Goal: Task Accomplishment & Management: Complete application form

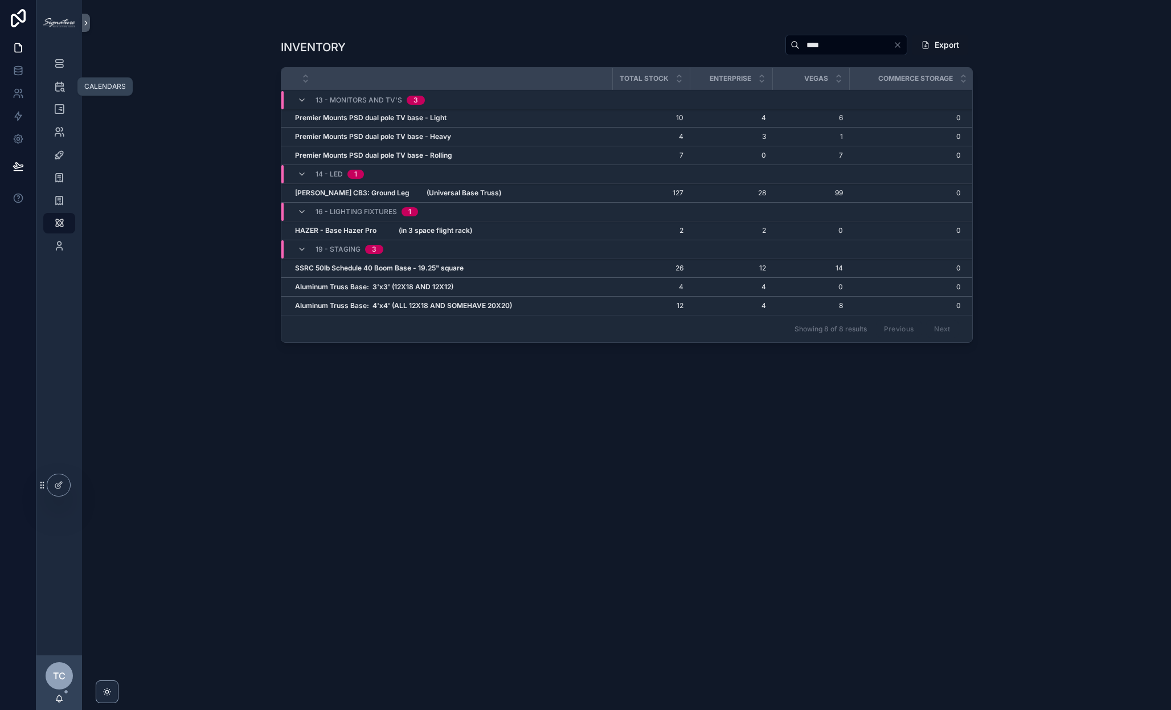
scroll to position [0, 1]
click at [64, 85] on icon "scrollable content" at bounding box center [59, 86] width 11 height 11
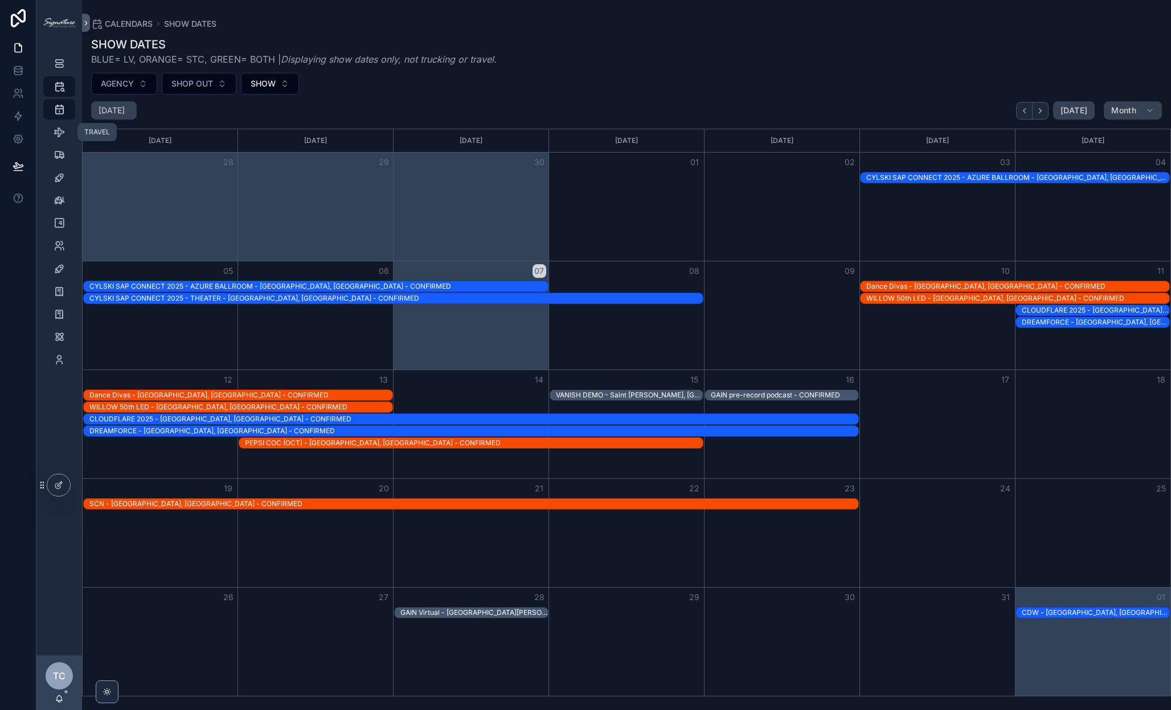
click at [60, 137] on icon "scrollable content" at bounding box center [59, 131] width 11 height 11
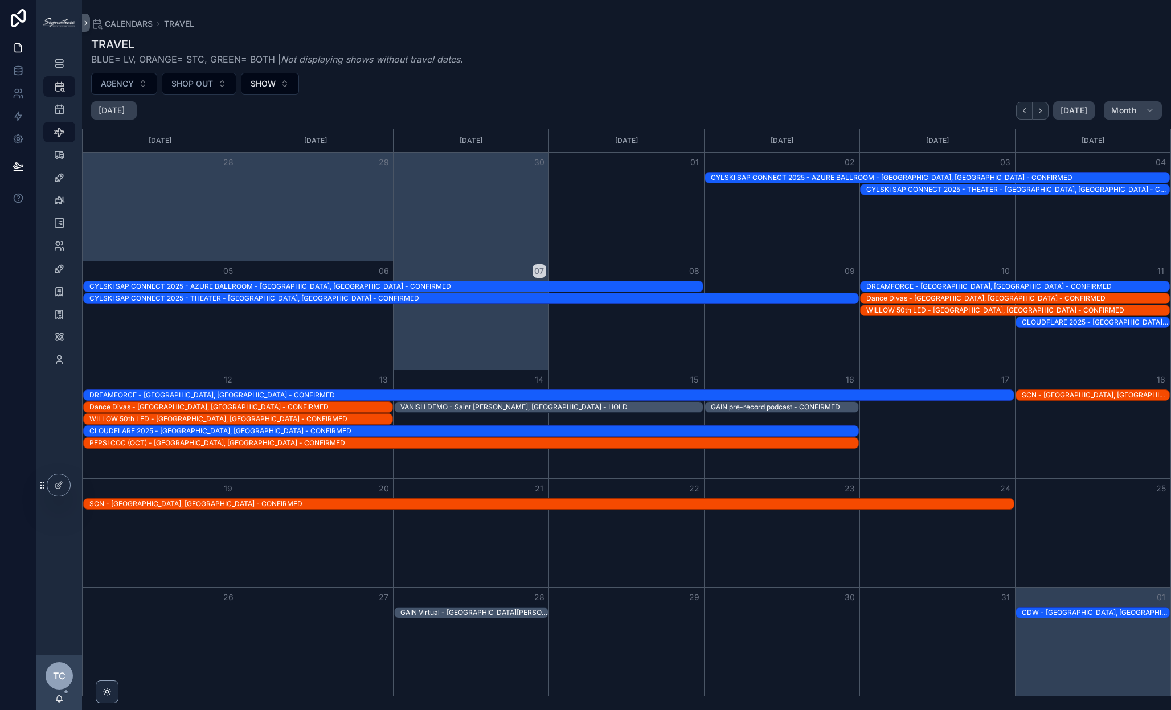
click at [790, 430] on div "CLOUDFLARE 2025 - [GEOGRAPHIC_DATA], [GEOGRAPHIC_DATA] - CONFIRMED" at bounding box center [473, 431] width 769 height 9
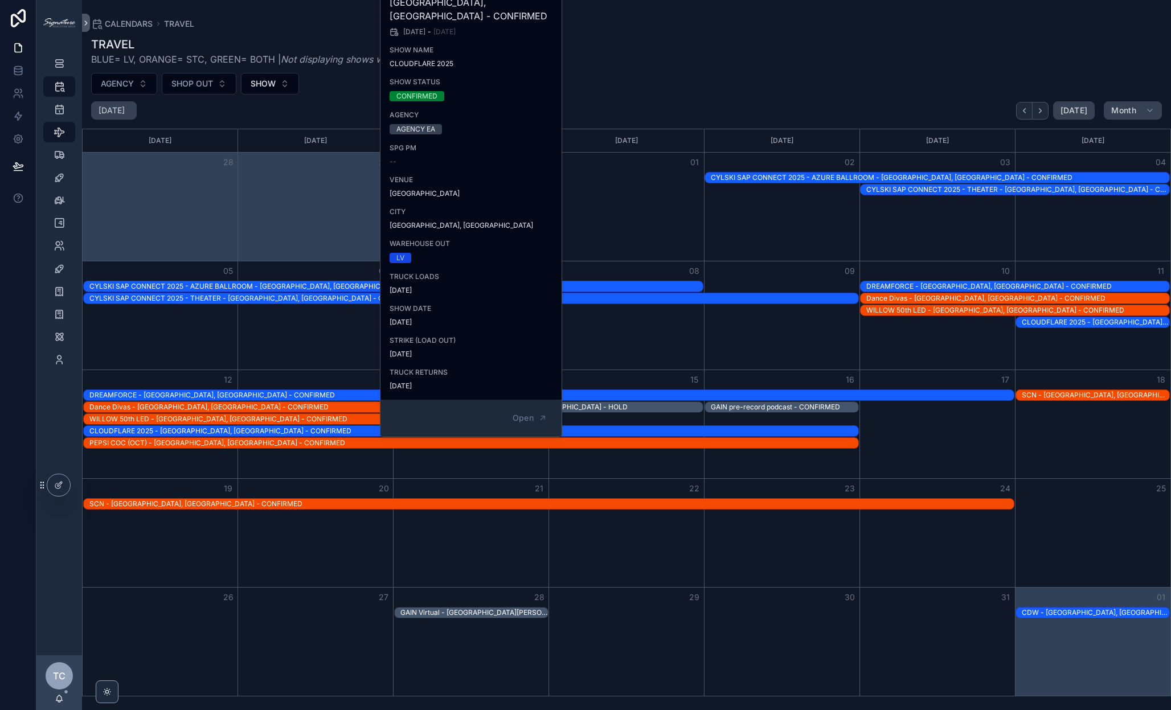
click at [530, 411] on button "Open" at bounding box center [530, 418] width 50 height 19
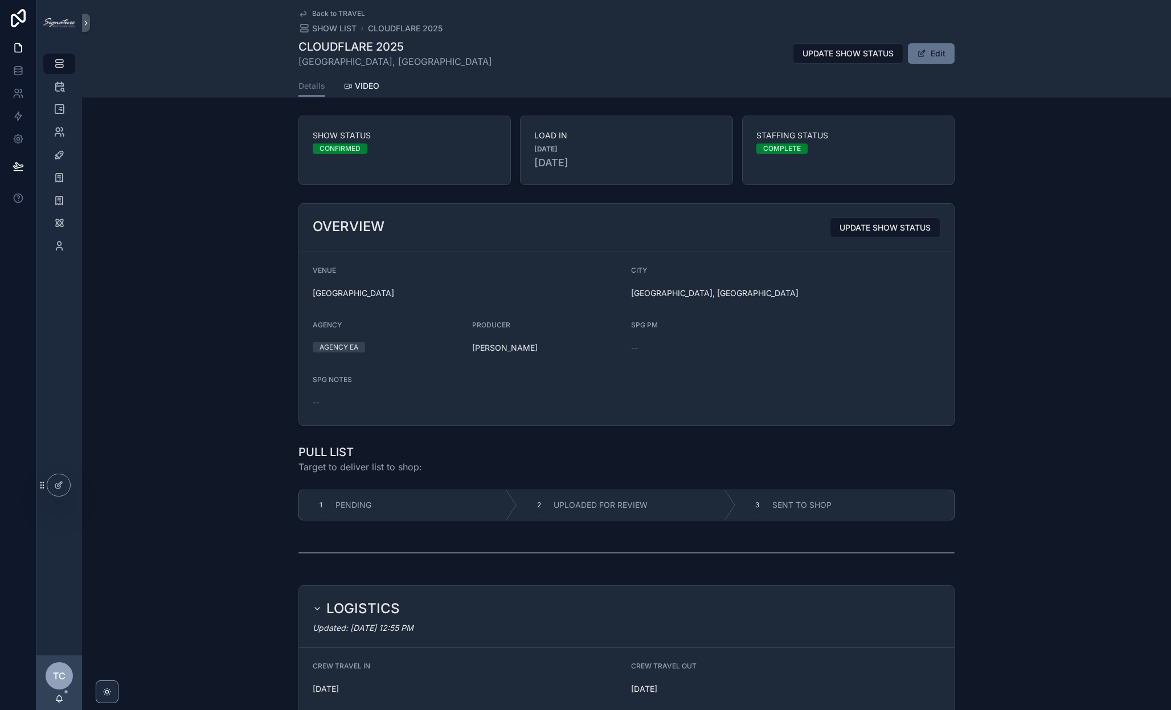
click at [336, 11] on span "Back to TRAVEL" at bounding box center [338, 13] width 53 height 9
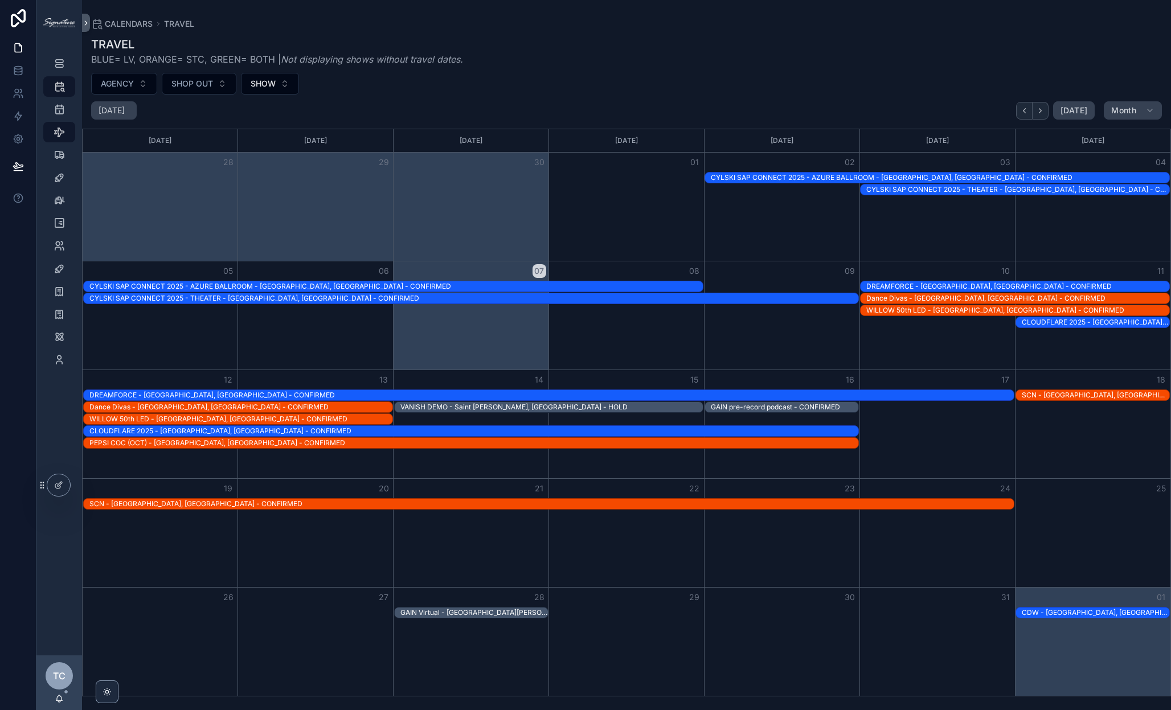
click at [776, 390] on div "DREAMFORCE - [GEOGRAPHIC_DATA], [GEOGRAPHIC_DATA] - CONFIRMED" at bounding box center [551, 395] width 925 height 10
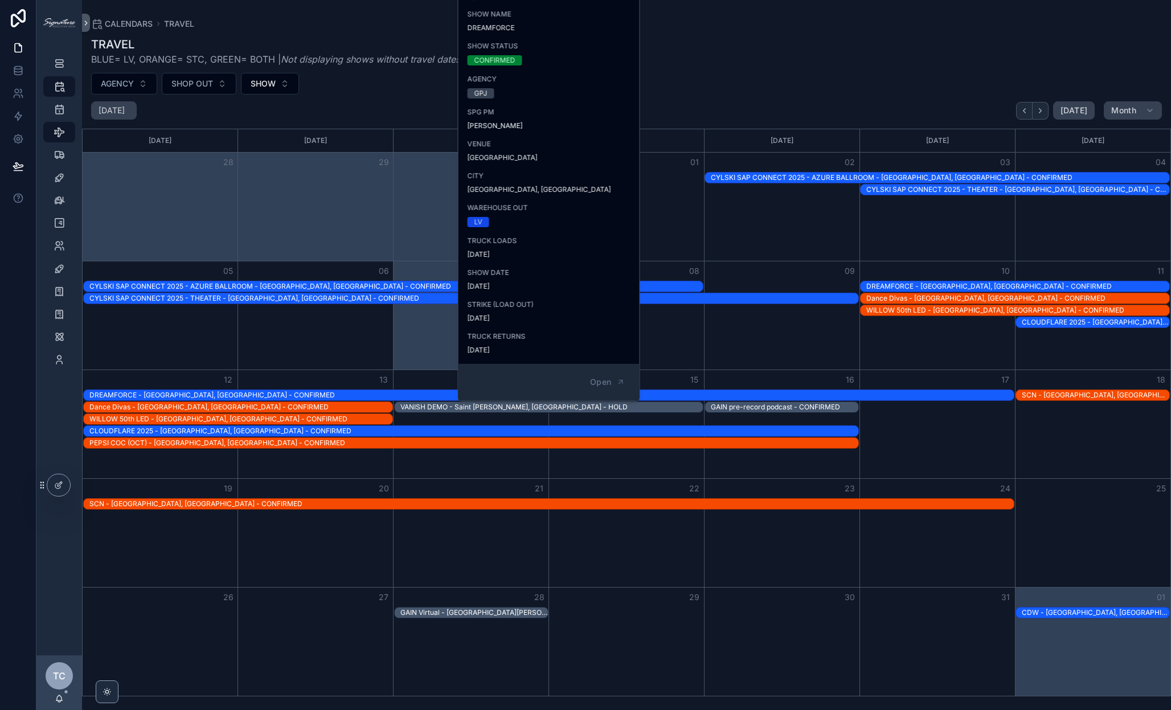
click at [609, 377] on span "Open" at bounding box center [600, 382] width 21 height 10
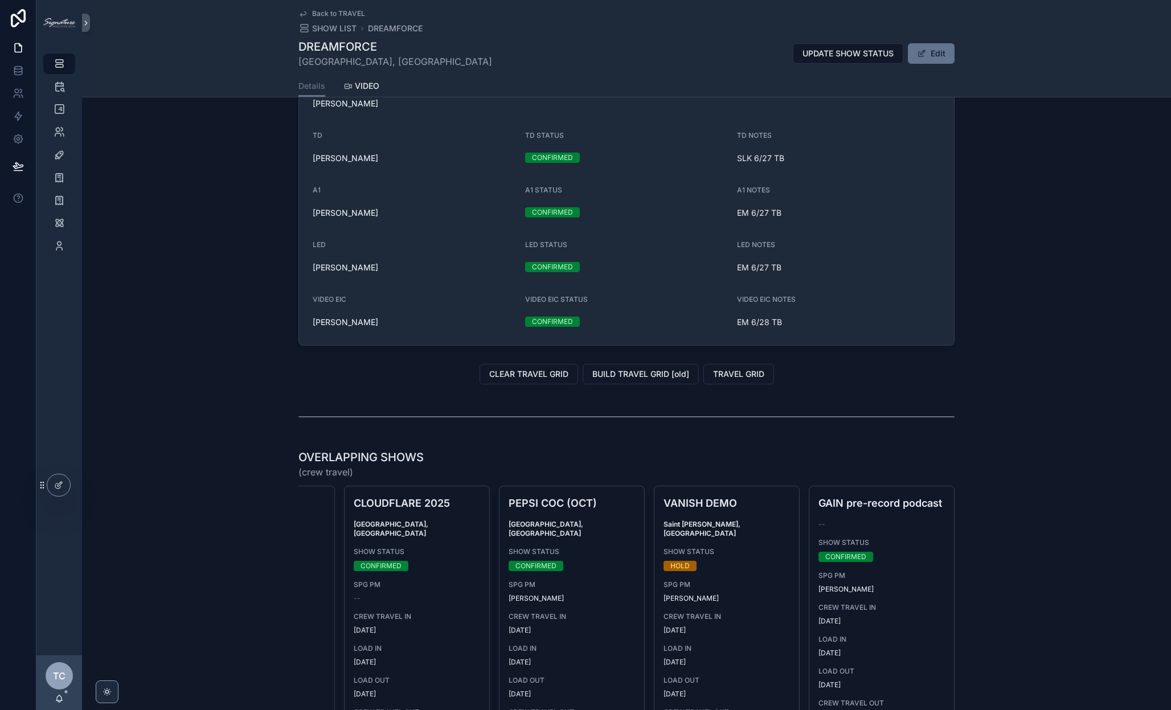
scroll to position [1453, 0]
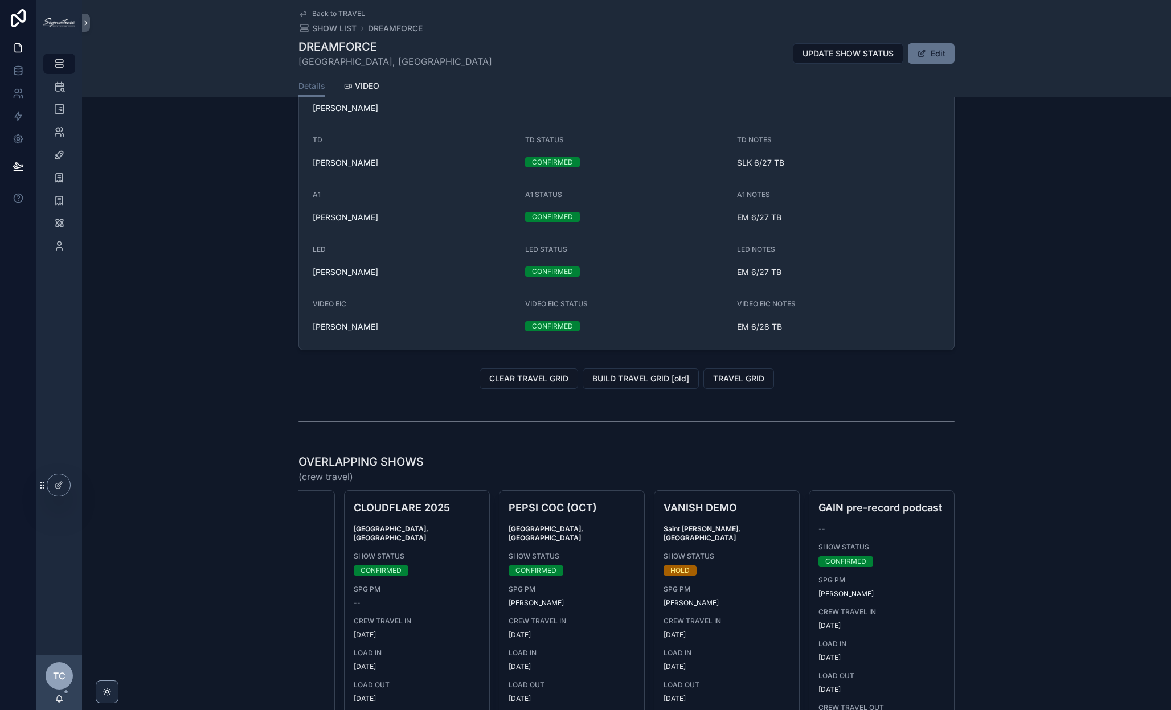
click at [320, 13] on span "Back to TRAVEL" at bounding box center [338, 13] width 53 height 9
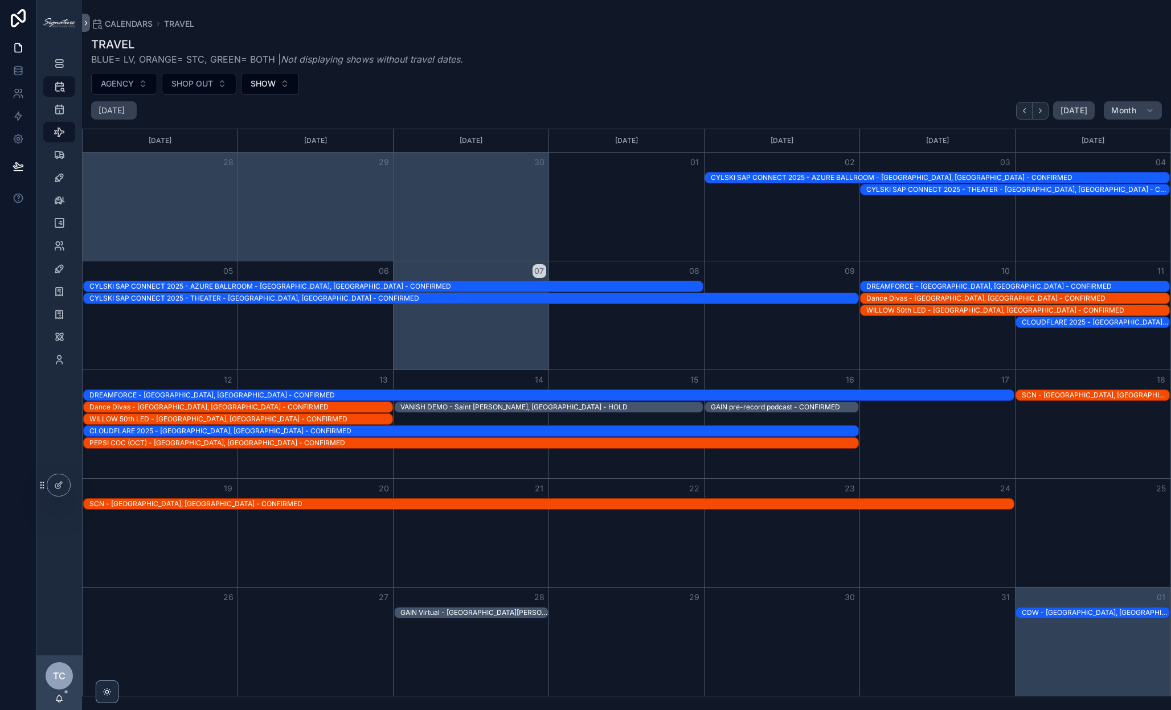
click at [766, 406] on div "GAIN pre-record podcast - CONFIRMED" at bounding box center [785, 407] width 148 height 9
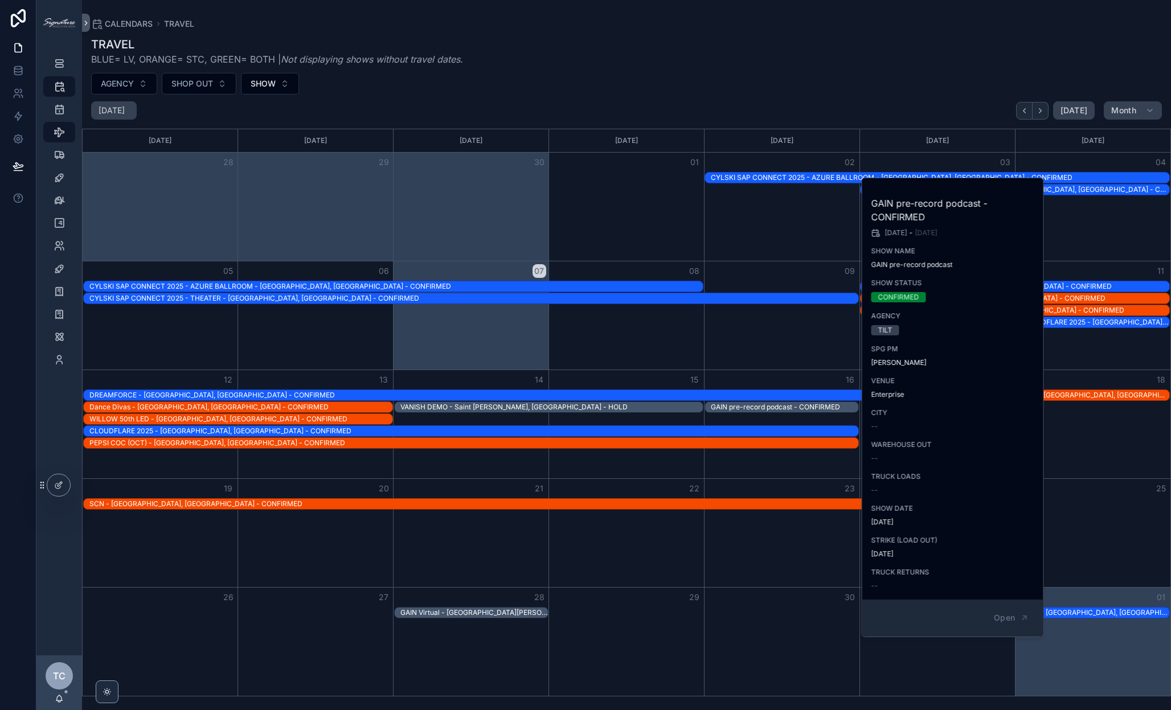
click at [997, 617] on span "Open" at bounding box center [1004, 618] width 21 height 10
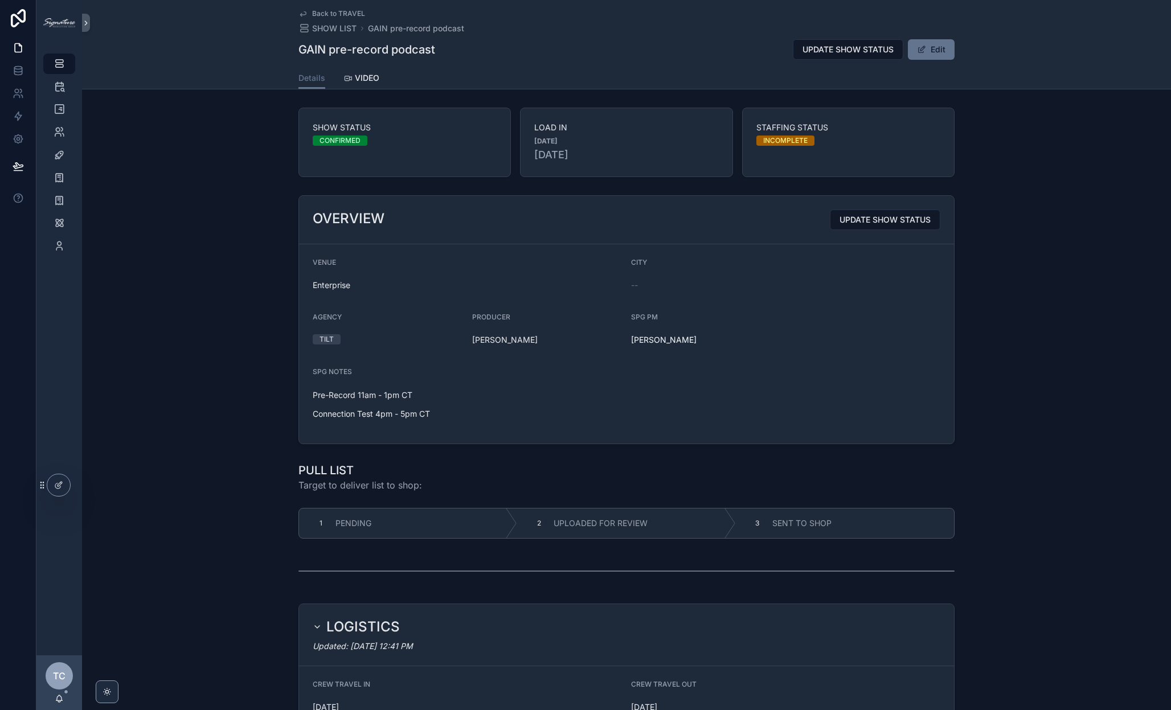
scroll to position [-1, 0]
click at [61, 139] on div "SPG CONTRACTOR/STAFF" at bounding box center [59, 132] width 18 height 18
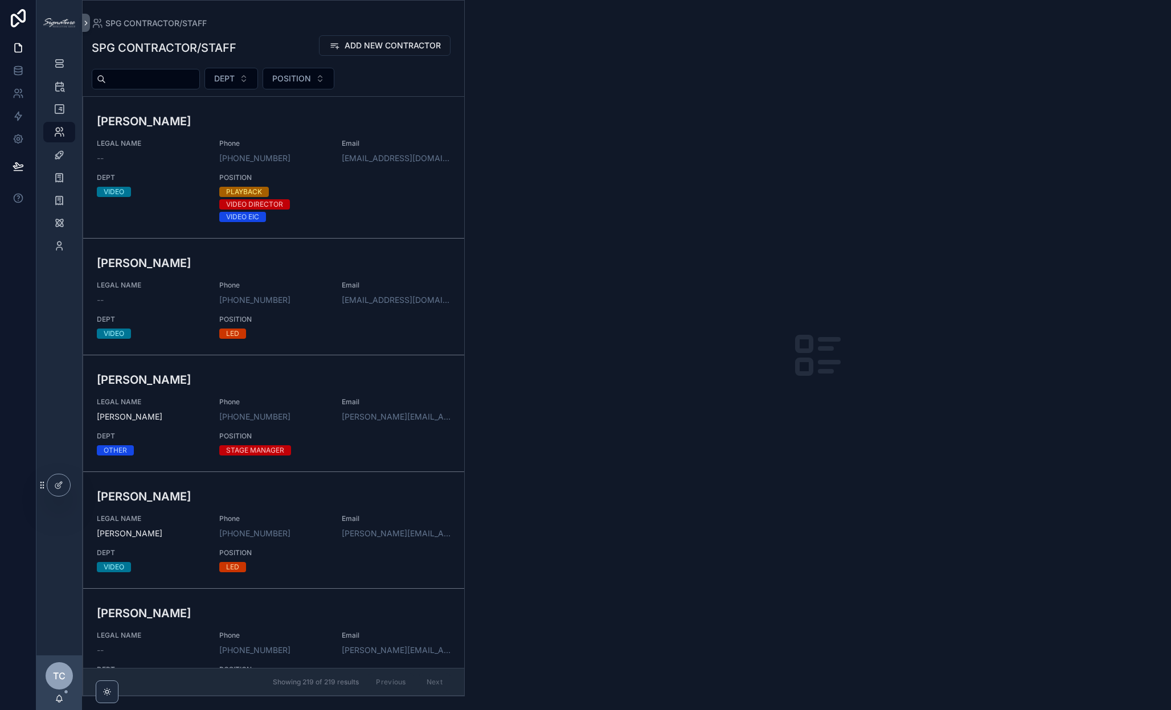
click at [334, 87] on button "POSITION" at bounding box center [299, 79] width 72 height 22
type input "*"
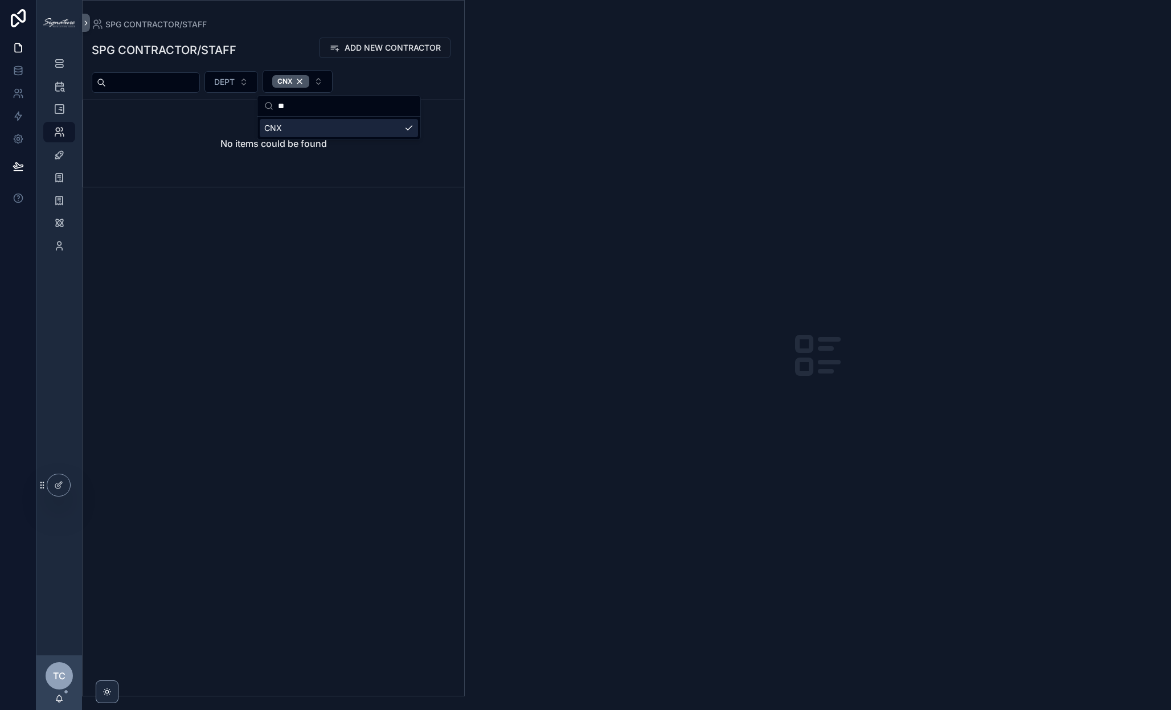
type input "**"
click at [630, 180] on div "scrollable content" at bounding box center [818, 355] width 706 height 710
click at [326, 66] on div "SPG CONTRACTOR/STAFF ADD NEW CONTRACTOR DEPT CNX No items could be found" at bounding box center [274, 363] width 382 height 666
click at [309, 85] on div "CNX" at bounding box center [290, 81] width 37 height 13
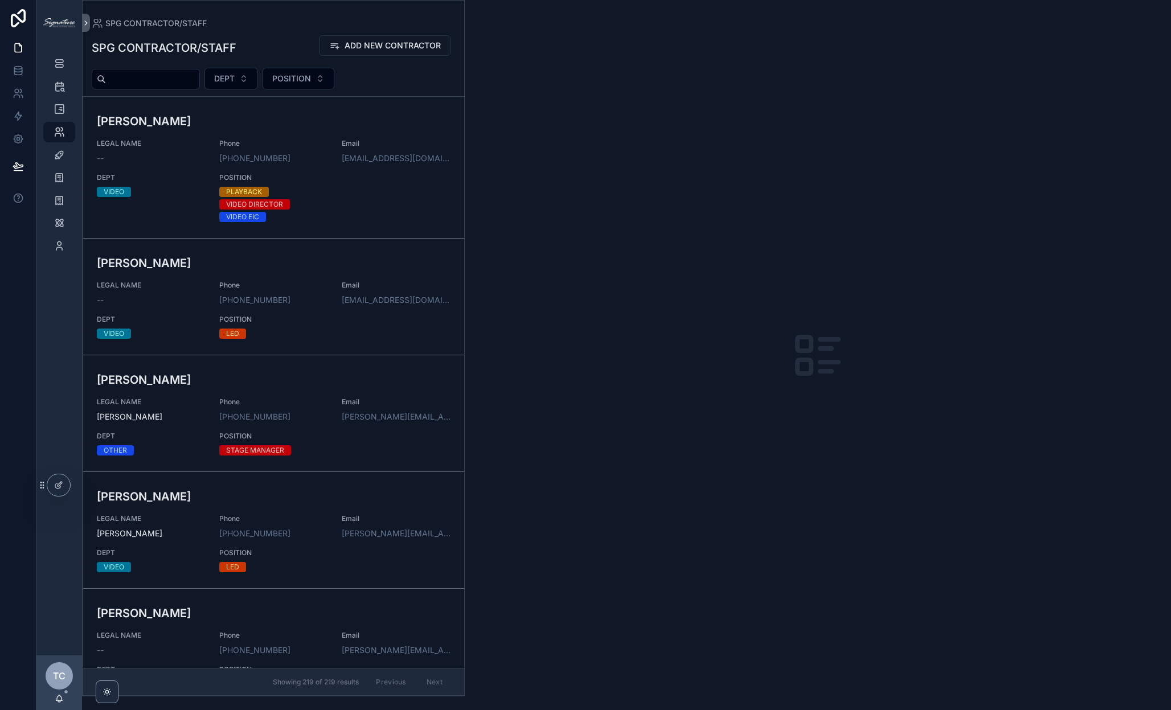
click at [311, 83] on span "POSITION" at bounding box center [291, 78] width 39 height 11
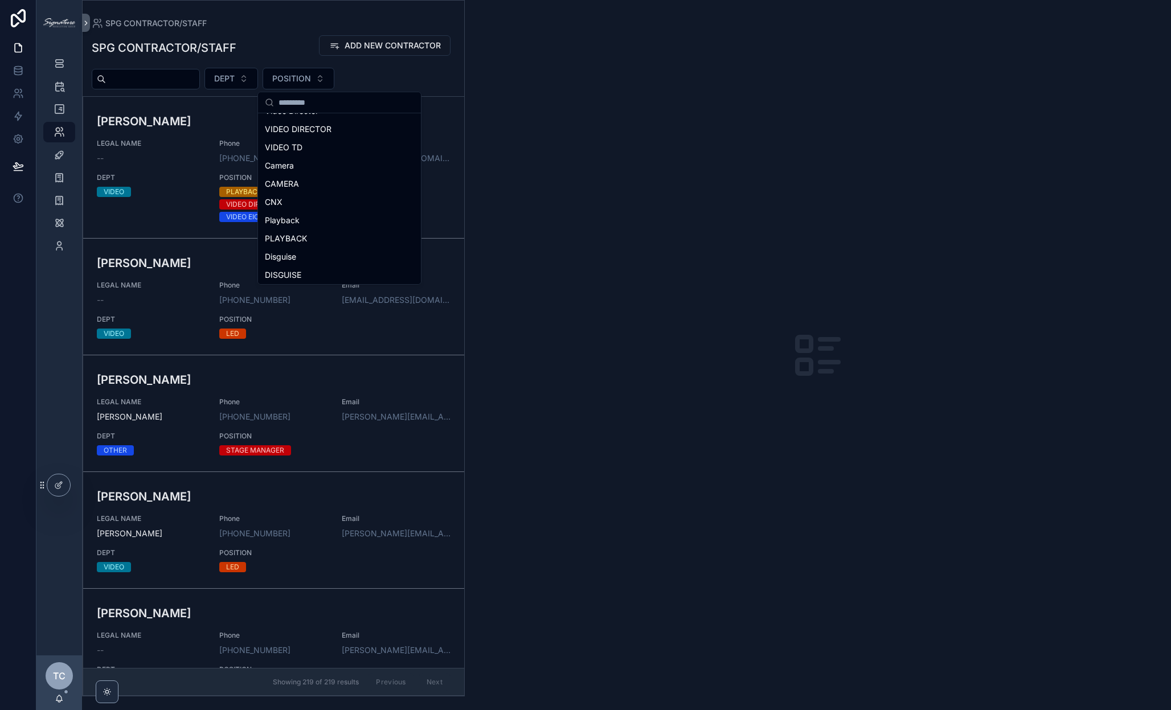
scroll to position [233, 0]
